Goal: Task Accomplishment & Management: Manage account settings

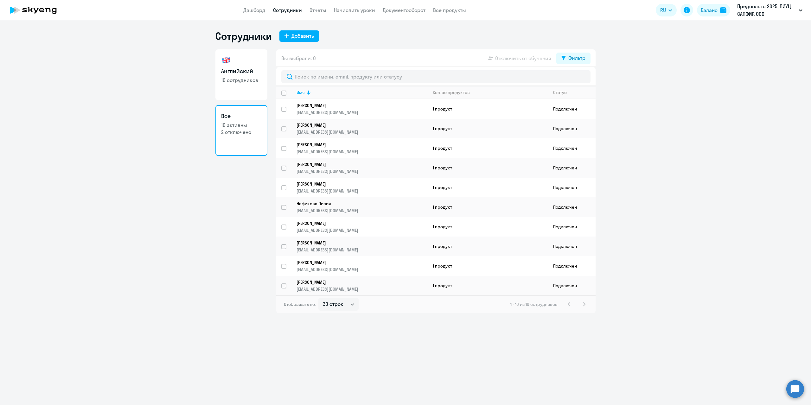
select select "30"
click at [349, 12] on link "Начислить уроки" at bounding box center [354, 10] width 41 height 6
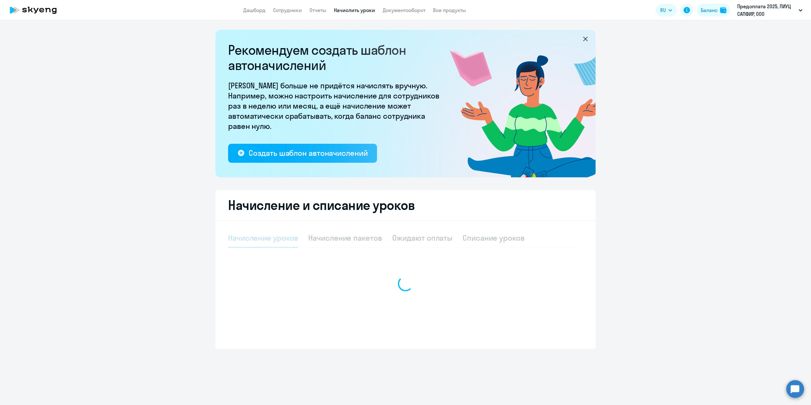
select select "10"
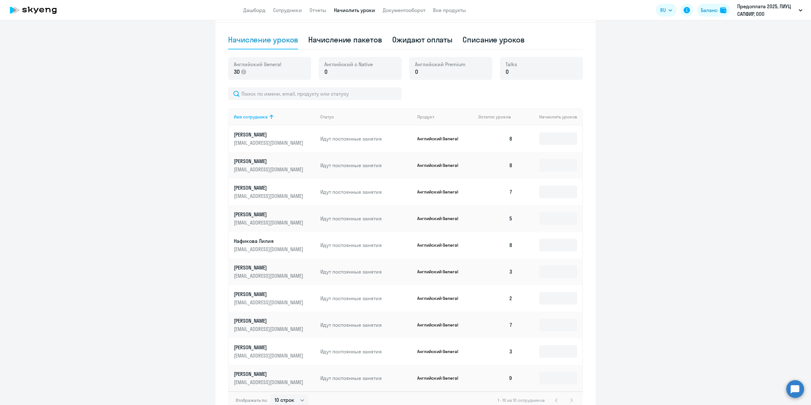
scroll to position [222, 0]
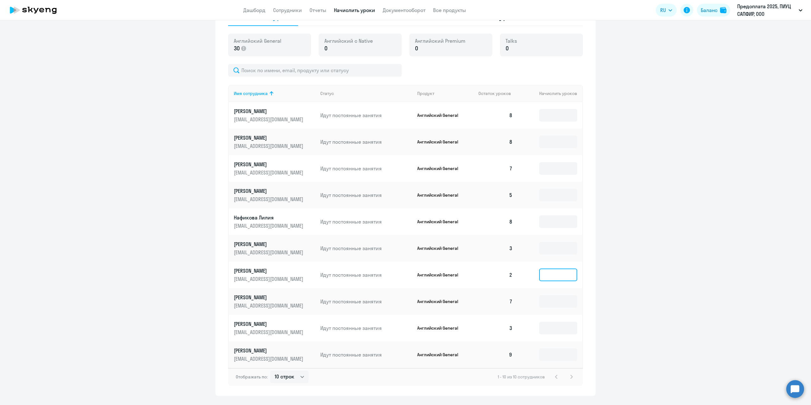
click at [553, 274] on input at bounding box center [558, 275] width 38 height 13
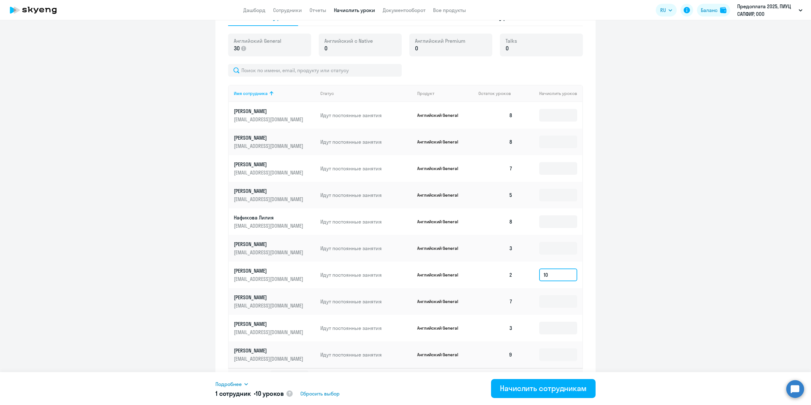
type input "1"
type input "8"
click at [555, 250] on input at bounding box center [558, 248] width 38 height 13
type input "7"
click at [561, 329] on input at bounding box center [558, 328] width 38 height 13
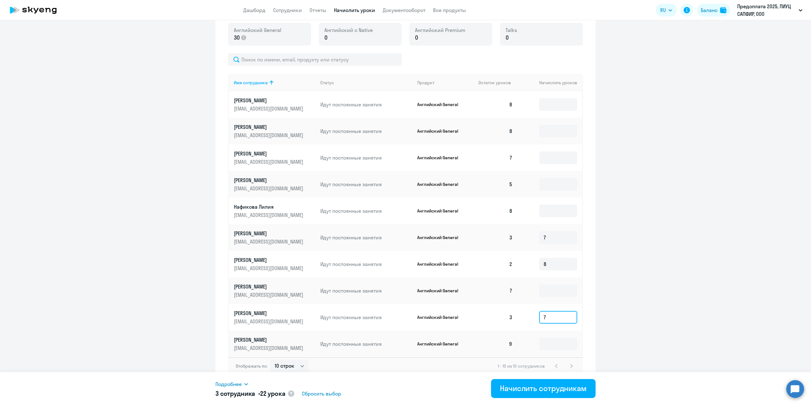
scroll to position [238, 0]
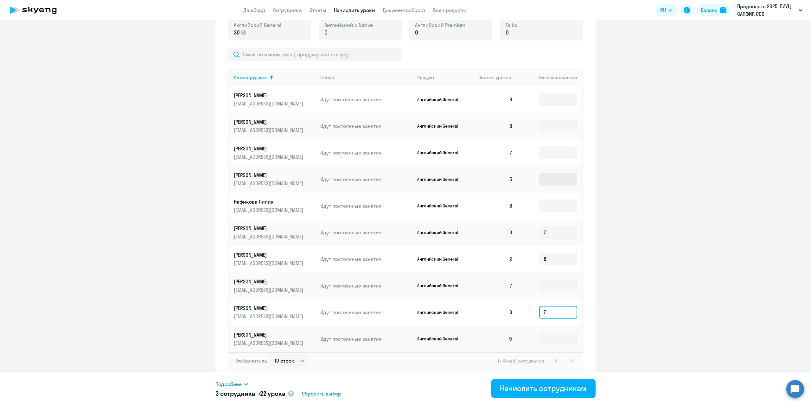
type input "7"
click at [548, 177] on input at bounding box center [558, 179] width 38 height 13
type input "5"
click at [561, 151] on input at bounding box center [558, 152] width 38 height 13
type input "3"
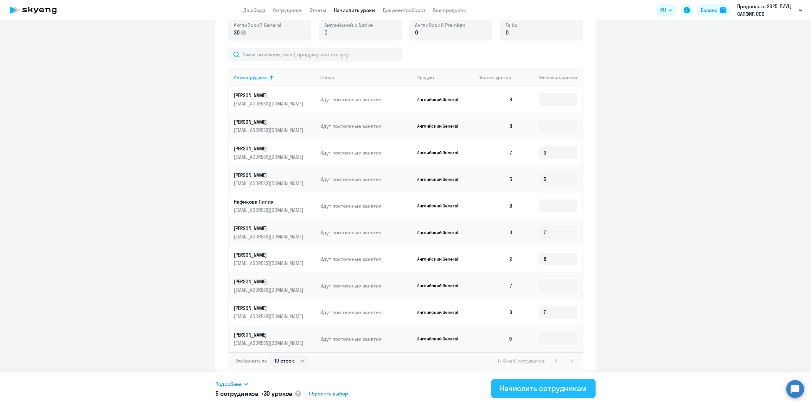
click at [544, 391] on div "Начислить сотрудникам" at bounding box center [543, 388] width 87 height 10
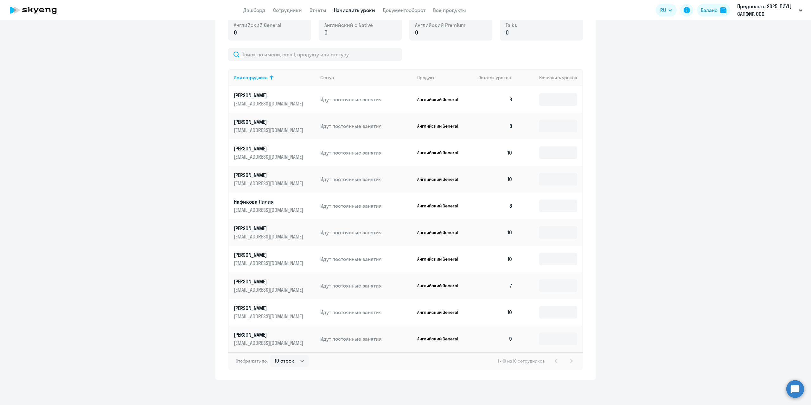
click at [54, 171] on ng-component "Рекомендуем создать шаблон автоначислений Уроки больше не придётся начислять вр…" at bounding box center [405, 86] width 811 height 588
click at [248, 148] on p "[PERSON_NAME]" at bounding box center [269, 148] width 71 height 7
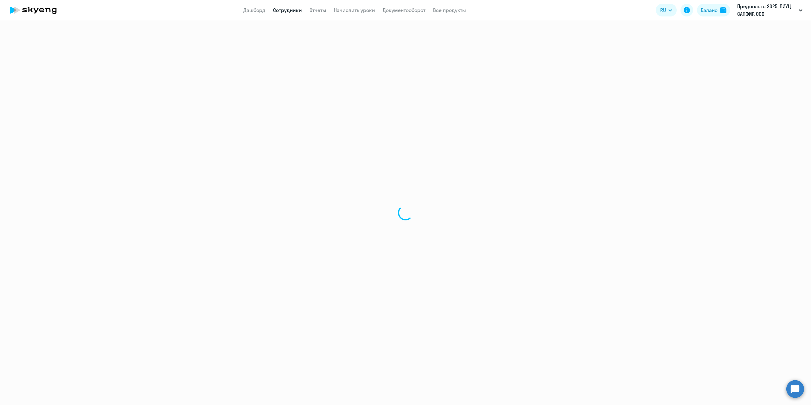
select select "english"
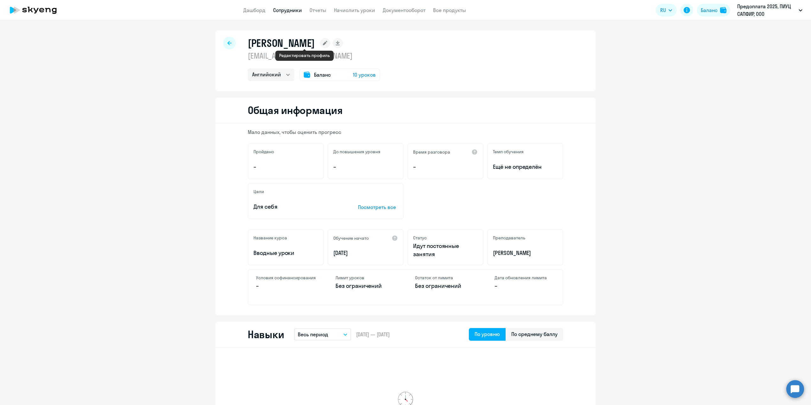
click at [323, 44] on icon at bounding box center [325, 43] width 4 height 4
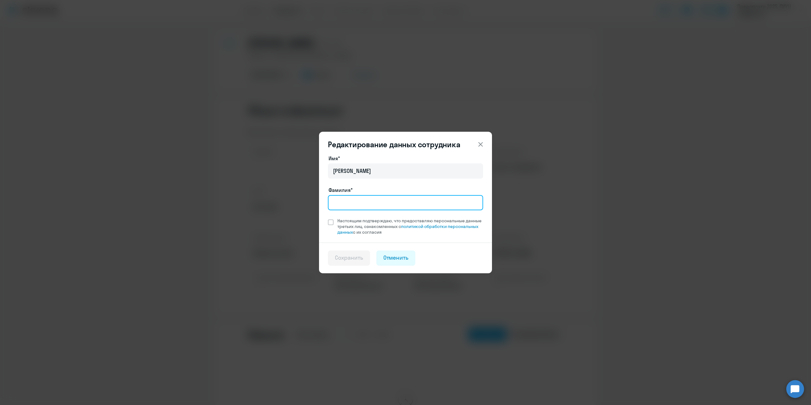
click at [361, 208] on input "Фамилия*" at bounding box center [405, 202] width 155 height 15
type input "[DEMOGRAPHIC_DATA]"
click at [331, 221] on span at bounding box center [331, 223] width 6 height 6
click at [328, 218] on input "Настоящим подтверждаю, что предоставляю персональные данные третьих лиц, ознако…" at bounding box center [328, 218] width 0 height 0
checkbox input "true"
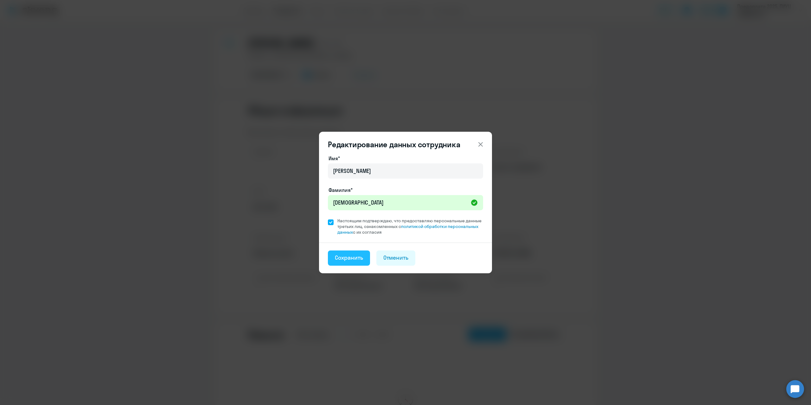
click at [356, 259] on div "Сохранить" at bounding box center [349, 258] width 28 height 8
select select "english"
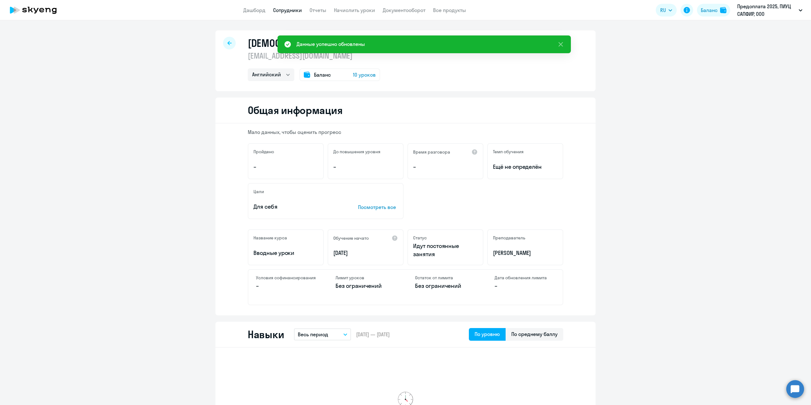
click at [224, 44] on div at bounding box center [229, 43] width 13 height 13
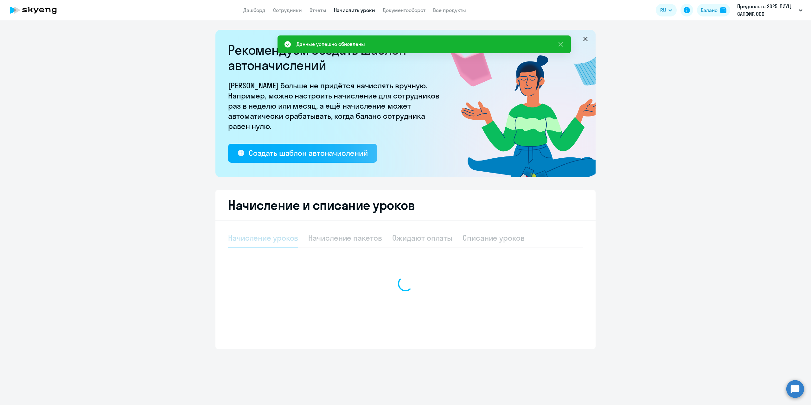
select select "10"
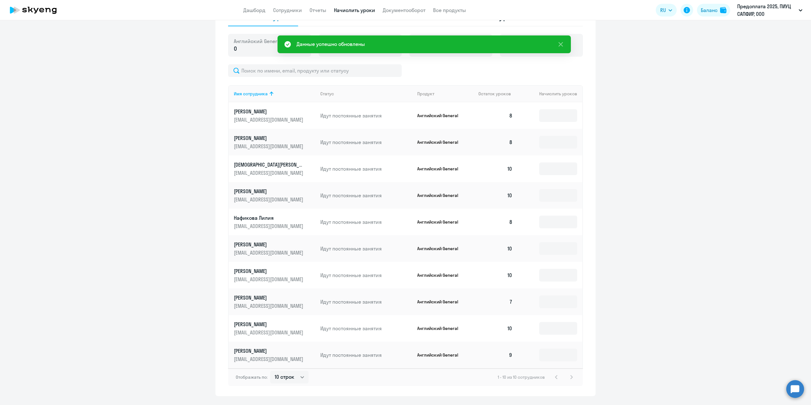
scroll to position [222, 0]
